Goal: Task Accomplishment & Management: Manage account settings

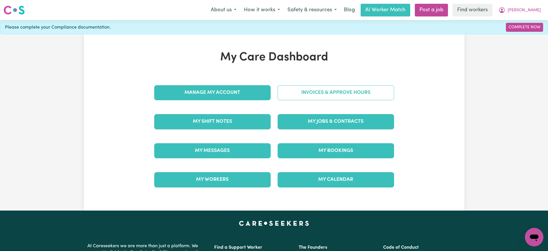
click at [296, 90] on link "Invoices & Approve Hours" at bounding box center [336, 92] width 117 height 15
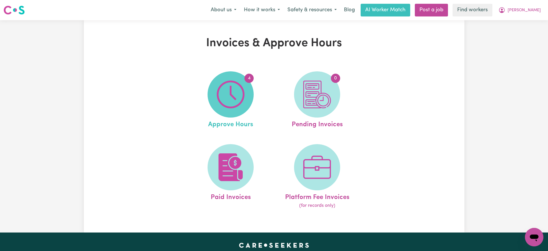
click at [232, 93] on img at bounding box center [231, 94] width 28 height 28
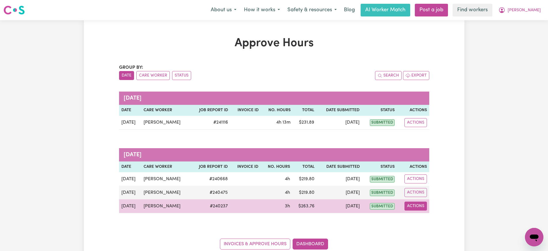
click at [417, 205] on button "Actions" at bounding box center [416, 205] width 22 height 9
click at [438, 218] on link "View Job Report" at bounding box center [429, 219] width 49 height 12
select select "pm"
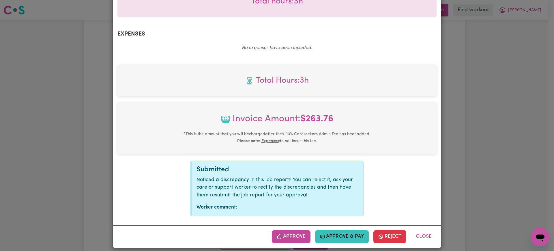
scroll to position [202, 0]
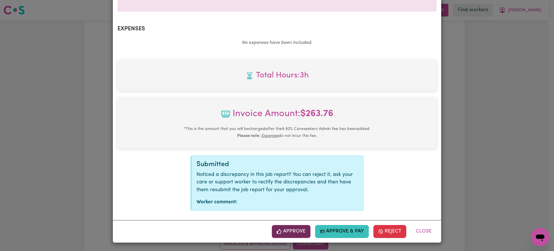
click at [301, 232] on button "Approve" at bounding box center [291, 231] width 39 height 13
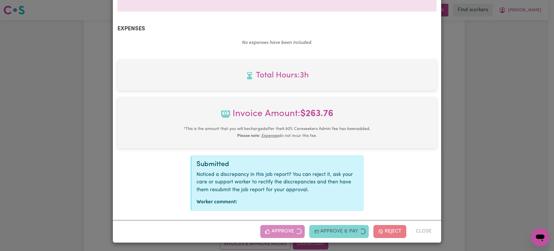
click at [494, 164] on div "Job Report # 240237 - [PERSON_NAME] Summary Job report # 240237 Client name: [P…" at bounding box center [277, 125] width 554 height 251
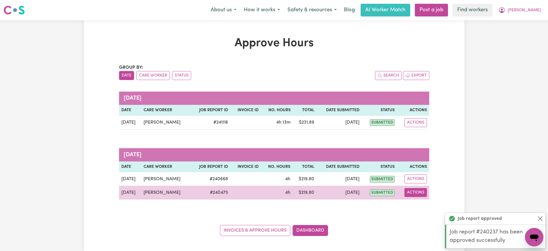
click at [416, 192] on button "Actions" at bounding box center [416, 192] width 22 height 9
click at [423, 201] on link "View Job Report" at bounding box center [430, 206] width 49 height 12
select select "pm"
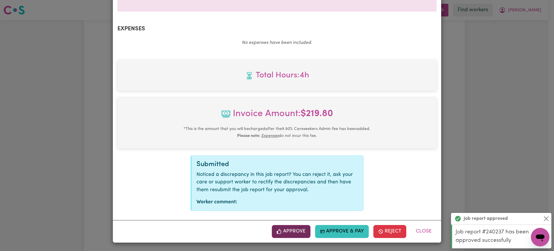
click at [299, 233] on button "Approve" at bounding box center [291, 231] width 39 height 13
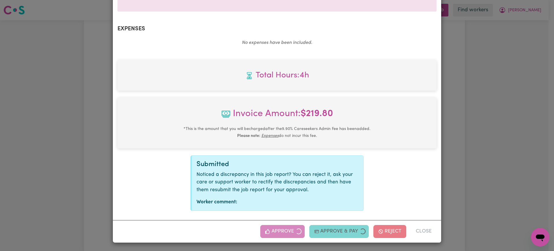
click at [463, 147] on div "Job Report # 240475 - [PERSON_NAME] Summary Job report # 240475 Client name: [P…" at bounding box center [277, 125] width 554 height 251
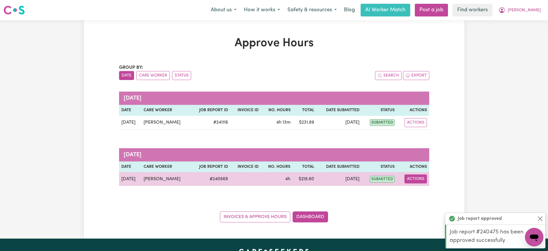
click at [419, 176] on button "Actions" at bounding box center [416, 178] width 22 height 9
click at [424, 192] on link "View Job Report" at bounding box center [430, 192] width 49 height 12
select select "pm"
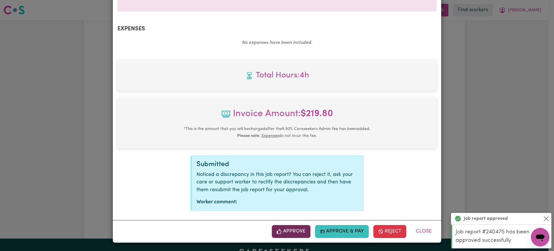
click at [304, 230] on button "Approve" at bounding box center [291, 231] width 39 height 13
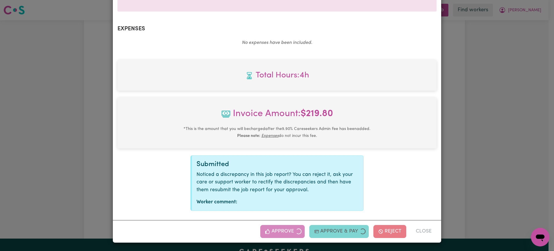
click at [488, 112] on div "Job Report # 240668 - [PERSON_NAME] Summary Job report # 240668 Client name: [P…" at bounding box center [277, 125] width 554 height 251
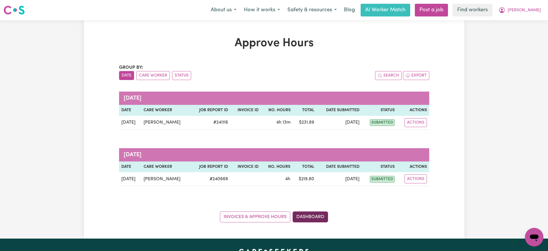
click at [314, 214] on link "Dashboard" at bounding box center [310, 216] width 35 height 11
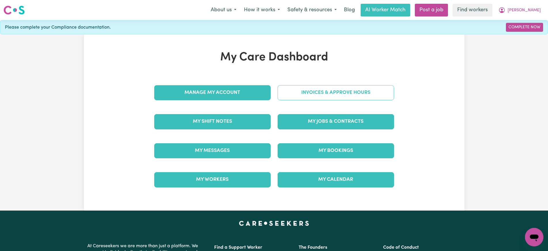
click at [317, 95] on link "Invoices & Approve Hours" at bounding box center [336, 92] width 117 height 15
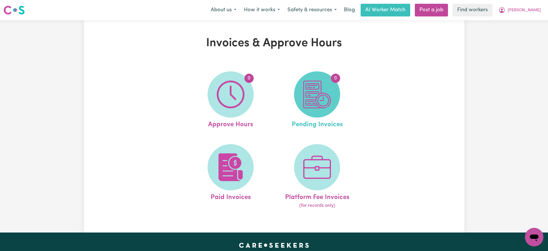
click at [320, 105] on img at bounding box center [317, 94] width 28 height 28
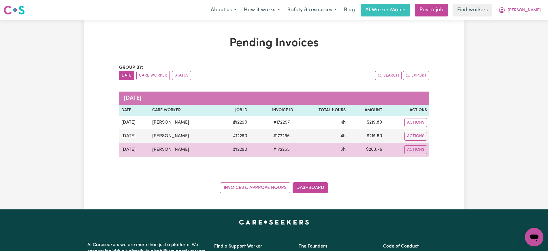
click at [275, 147] on span "# 172255" at bounding box center [281, 149] width 23 height 7
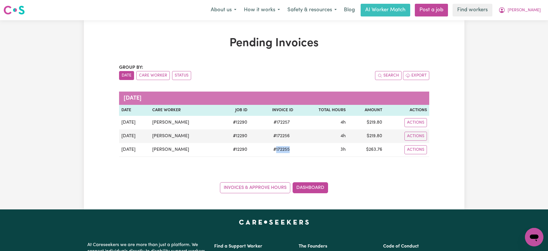
copy span "172255"
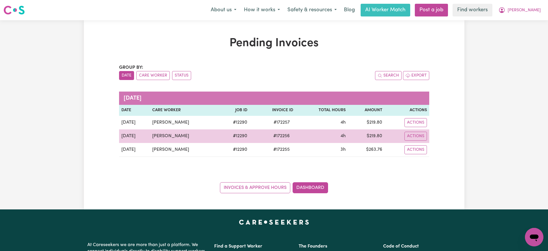
click at [279, 137] on span "# 172256" at bounding box center [281, 135] width 23 height 7
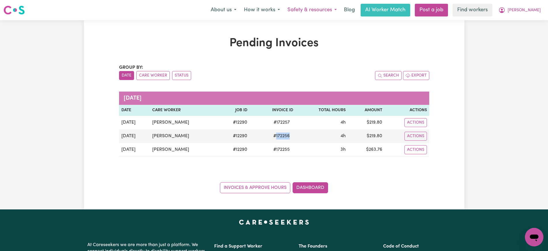
copy span "172256"
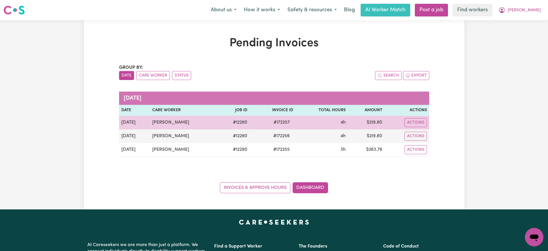
click at [282, 123] on span "# 172257" at bounding box center [281, 122] width 23 height 7
click at [276, 120] on span "# 172257" at bounding box center [281, 122] width 23 height 7
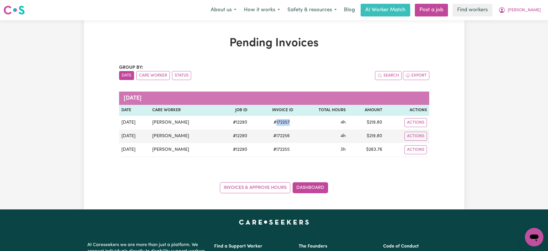
copy span "172257"
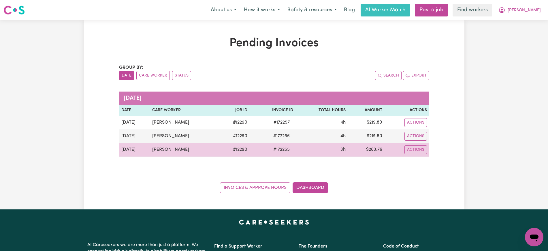
click at [373, 150] on td "$ 263.76" at bounding box center [366, 150] width 37 height 14
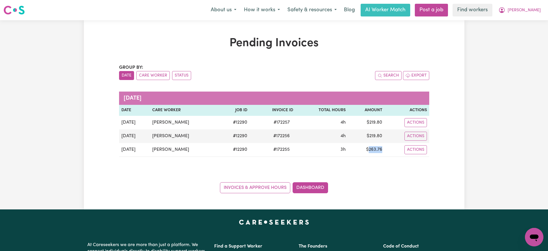
copy td "263.76"
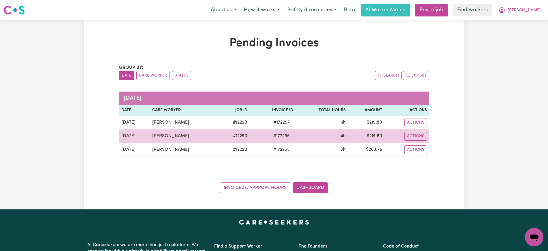
click at [378, 136] on td "$ 219.80" at bounding box center [366, 136] width 37 height 14
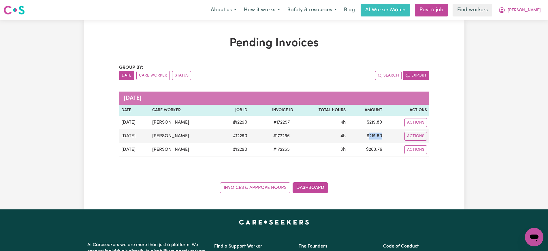
copy td "219.80"
click at [506, 12] on icon "My Account" at bounding box center [502, 10] width 7 height 7
click at [521, 29] on link "Logout" at bounding box center [522, 33] width 46 height 11
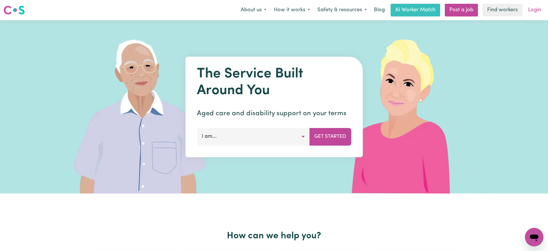
click at [532, 10] on link "Login" at bounding box center [535, 10] width 20 height 13
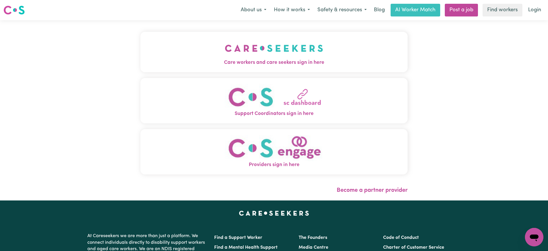
click at [244, 52] on img "Care workers and care seekers sign in here" at bounding box center [274, 47] width 98 height 21
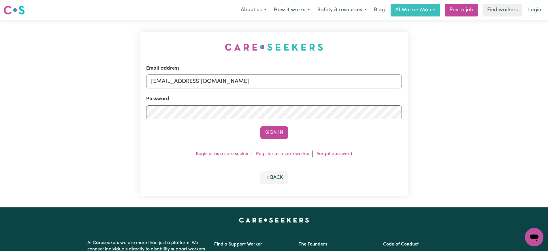
click at [205, 33] on div "Email address [EMAIL_ADDRESS][DOMAIN_NAME] Password Sign In Register as a care …" at bounding box center [274, 113] width 274 height 187
drag, startPoint x: 186, startPoint y: 83, endPoint x: 501, endPoint y: 89, distance: 315.0
click at [501, 89] on div "Email address [EMAIL_ADDRESS][DOMAIN_NAME] Password Sign In Register as a care …" at bounding box center [274, 113] width 548 height 187
type input "[EMAIL_ADDRESS][DOMAIN_NAME]"
click at [260, 126] on button "Sign In" at bounding box center [274, 132] width 28 height 13
